Goal: Obtain resource: Obtain resource

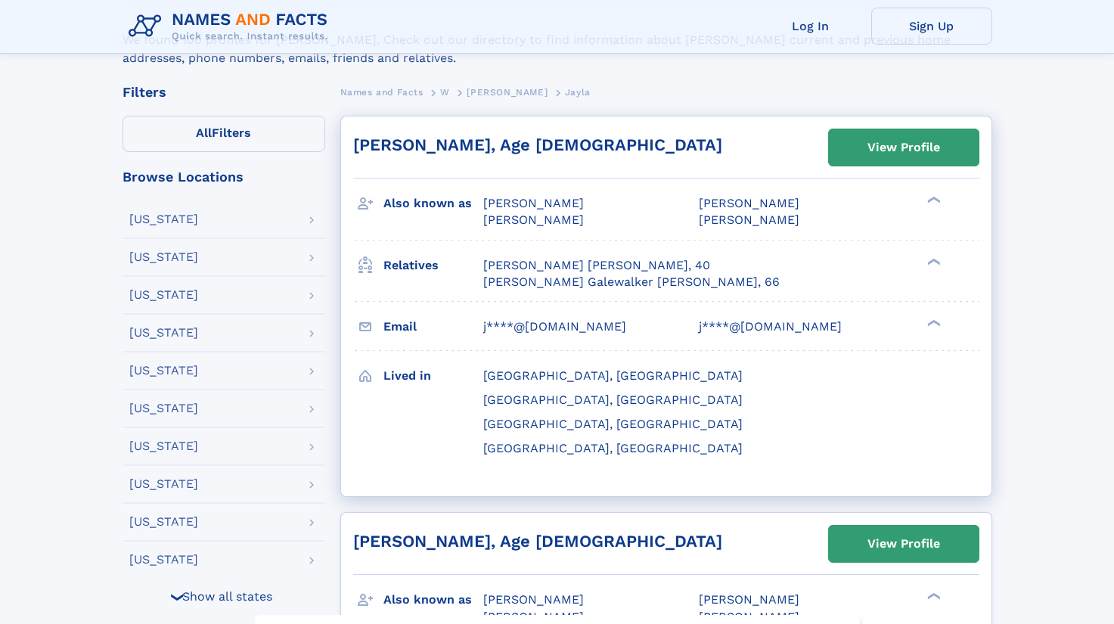
scroll to position [302, 0]
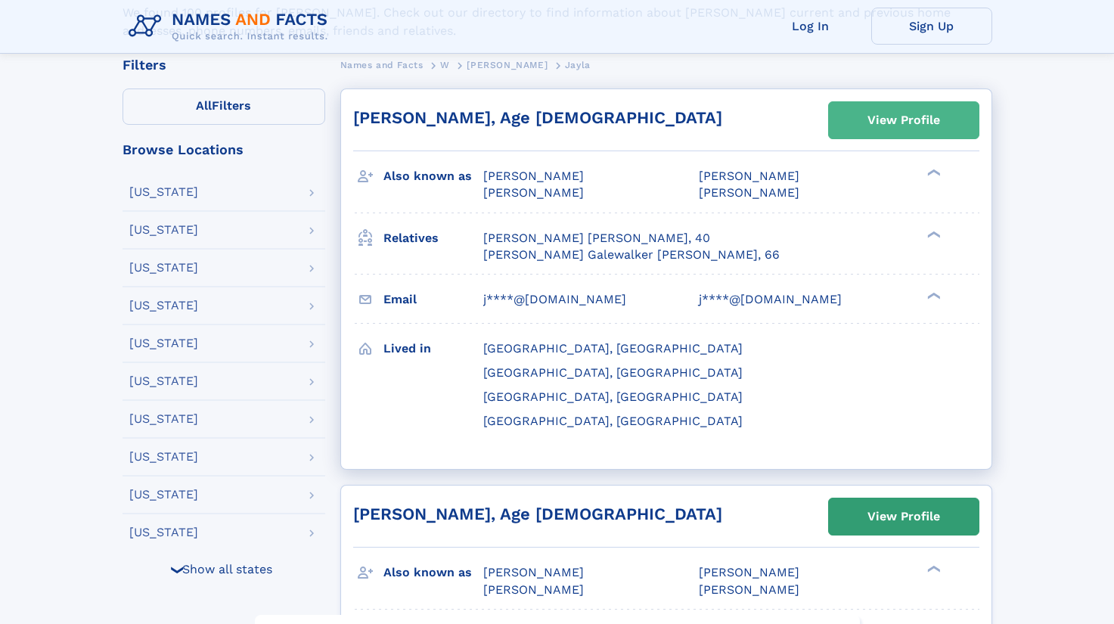
click at [881, 129] on div "View Profile" at bounding box center [903, 120] width 73 height 35
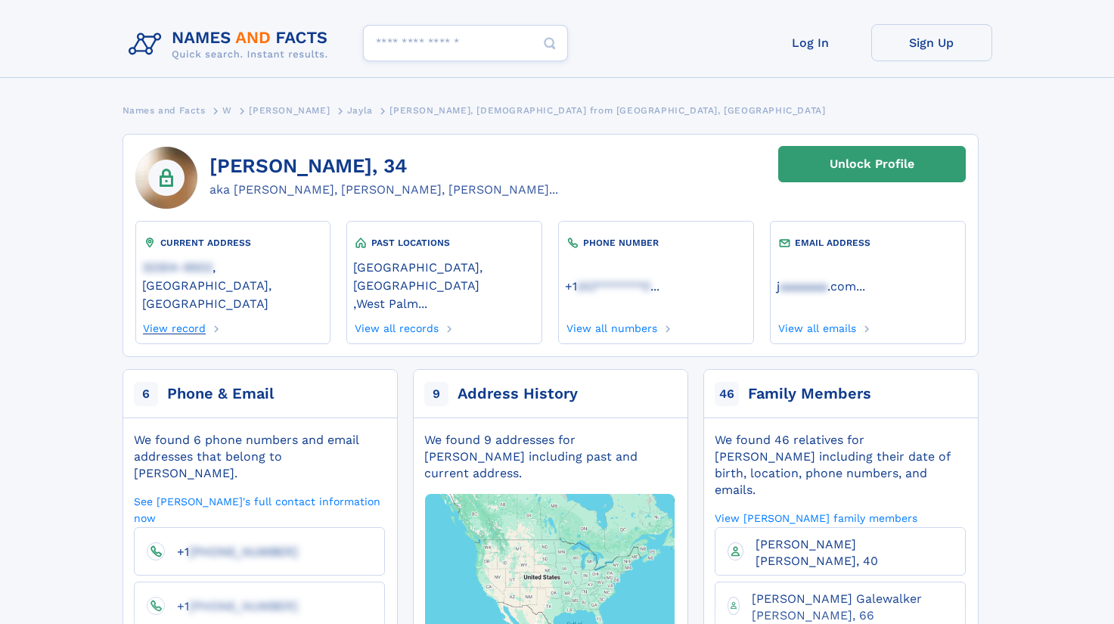
click at [186, 318] on link "View record" at bounding box center [174, 326] width 64 height 17
